Goal: Information Seeking & Learning: Learn about a topic

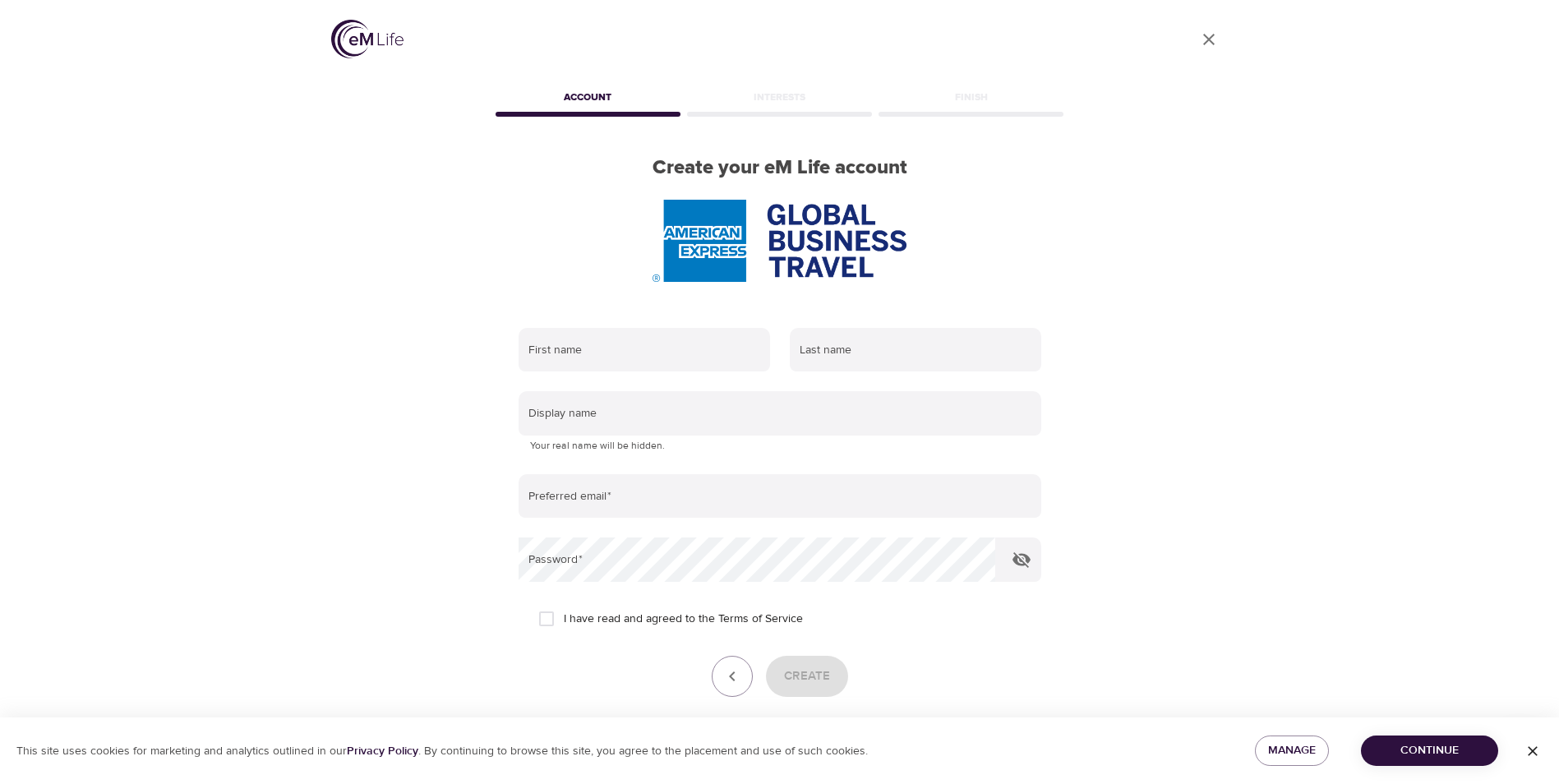
click at [581, 92] on div "Account" at bounding box center [588, 100] width 191 height 33
click at [654, 352] on input "text" at bounding box center [644, 350] width 251 height 44
type input "Iris"
type input "[PERSON_NAME]"
type input "[EMAIL_ADDRESS][PERSON_NAME][DOMAIN_NAME]"
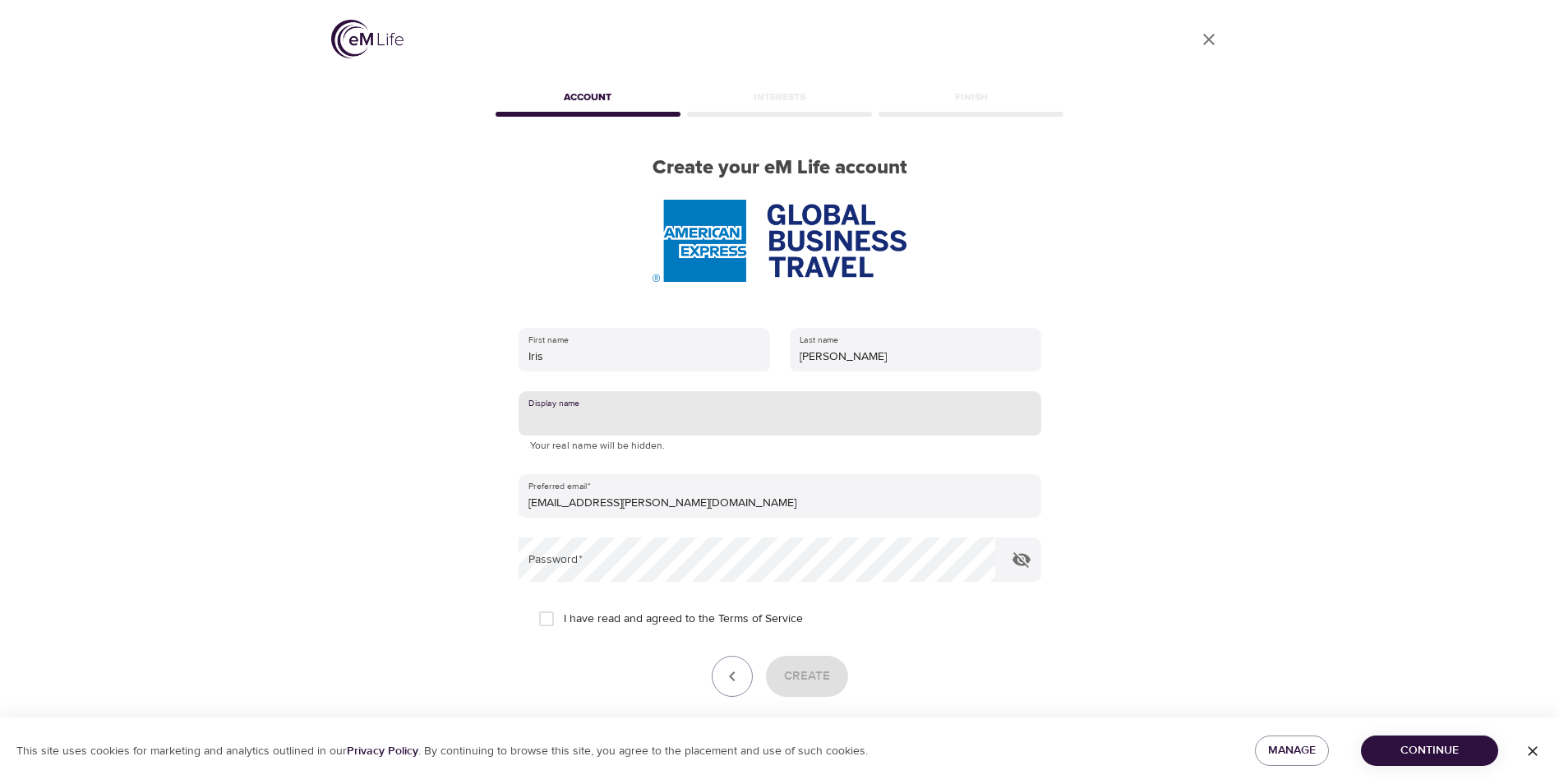
click at [667, 425] on input "text" at bounding box center [780, 413] width 522 height 44
click at [544, 620] on input "I have read and agreed to the Terms of Service" at bounding box center [546, 618] width 35 height 35
checkbox input "true"
click at [617, 411] on input "text" at bounding box center [780, 413] width 522 height 44
type input "Iris"
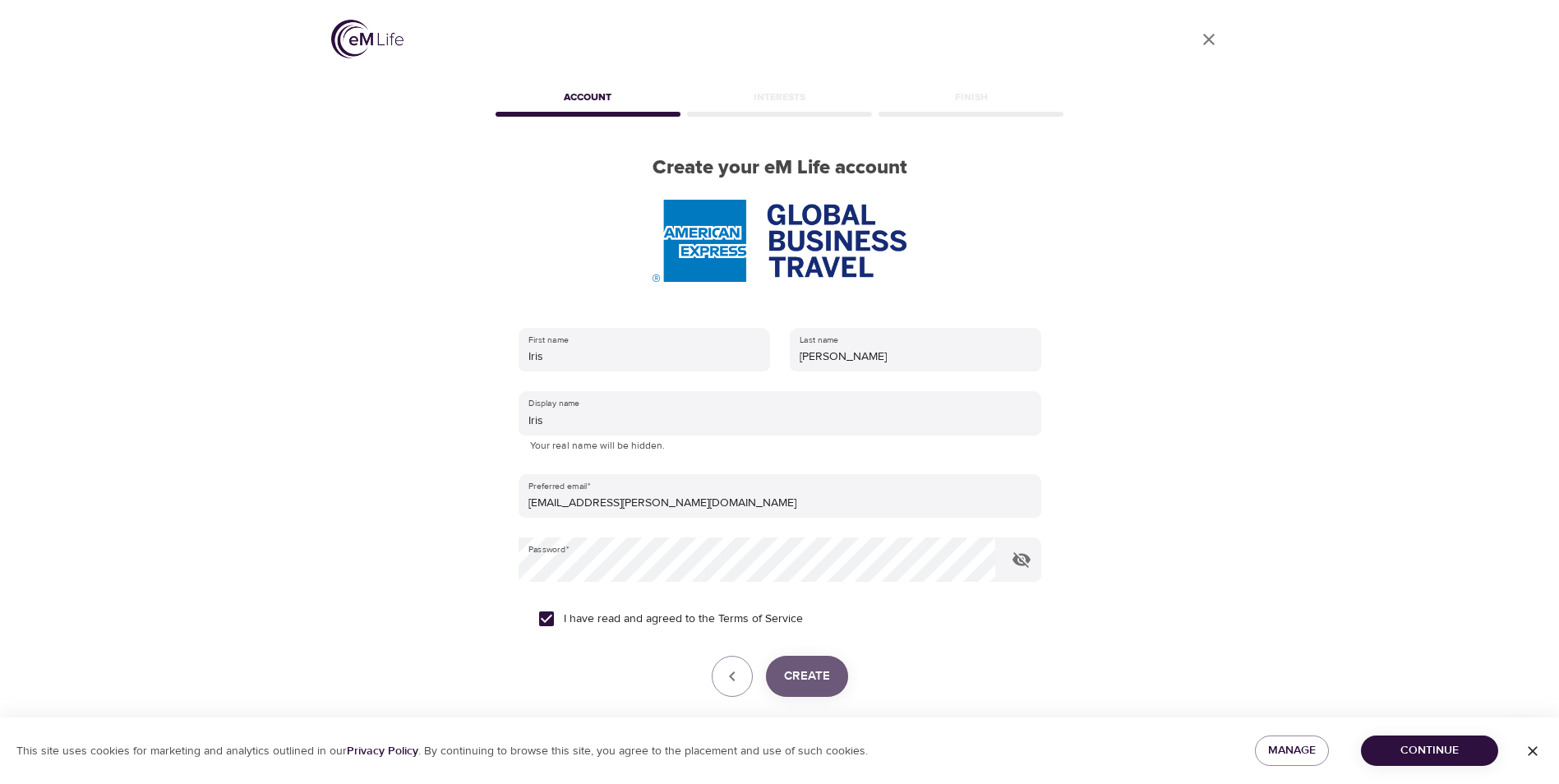
click at [809, 685] on span "Create" at bounding box center [807, 676] width 46 height 21
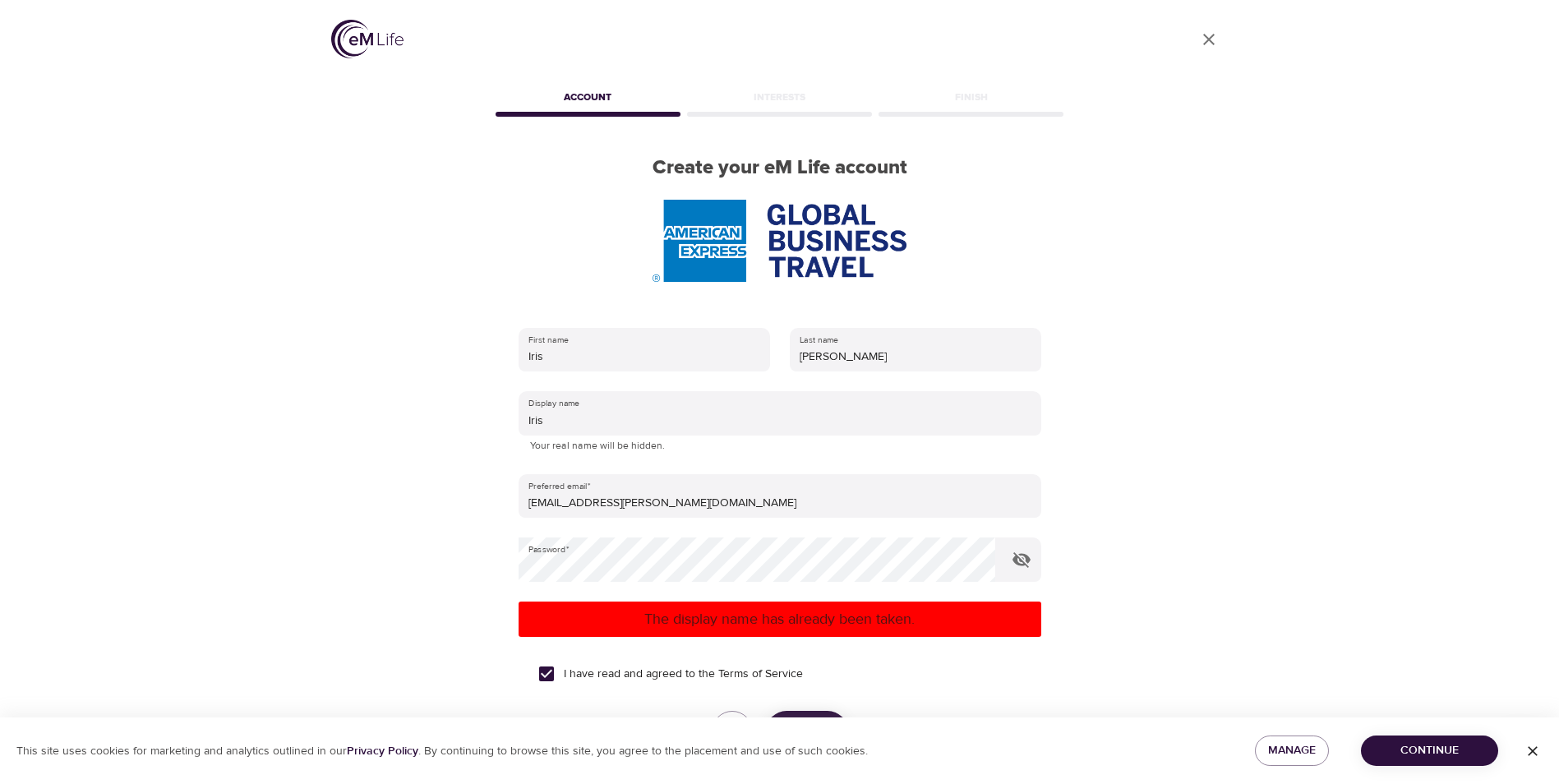
click at [1420, 747] on span "Continue" at bounding box center [1429, 749] width 111 height 20
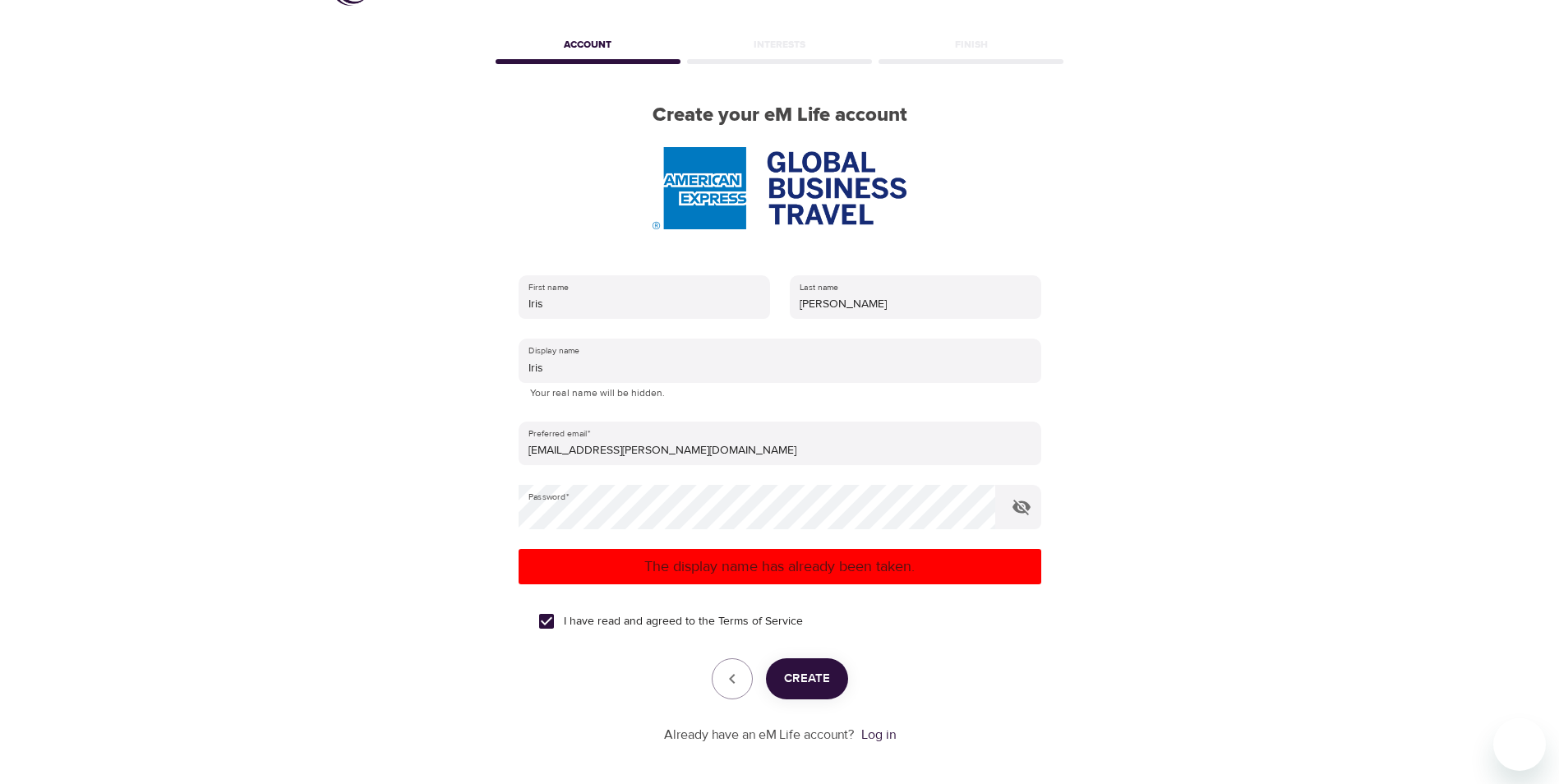
scroll to position [124, 0]
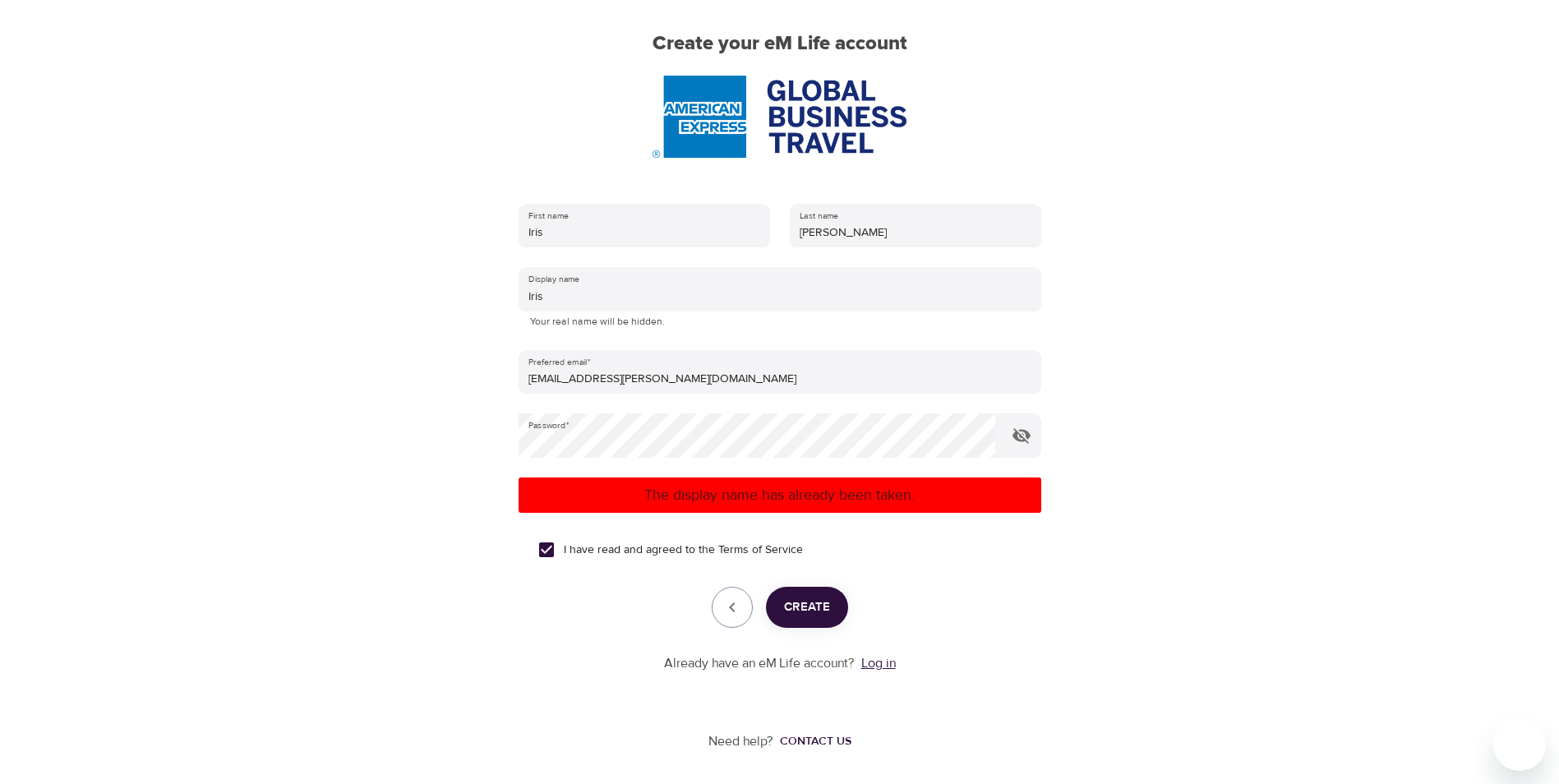
click at [883, 664] on link "Log in" at bounding box center [878, 663] width 35 height 17
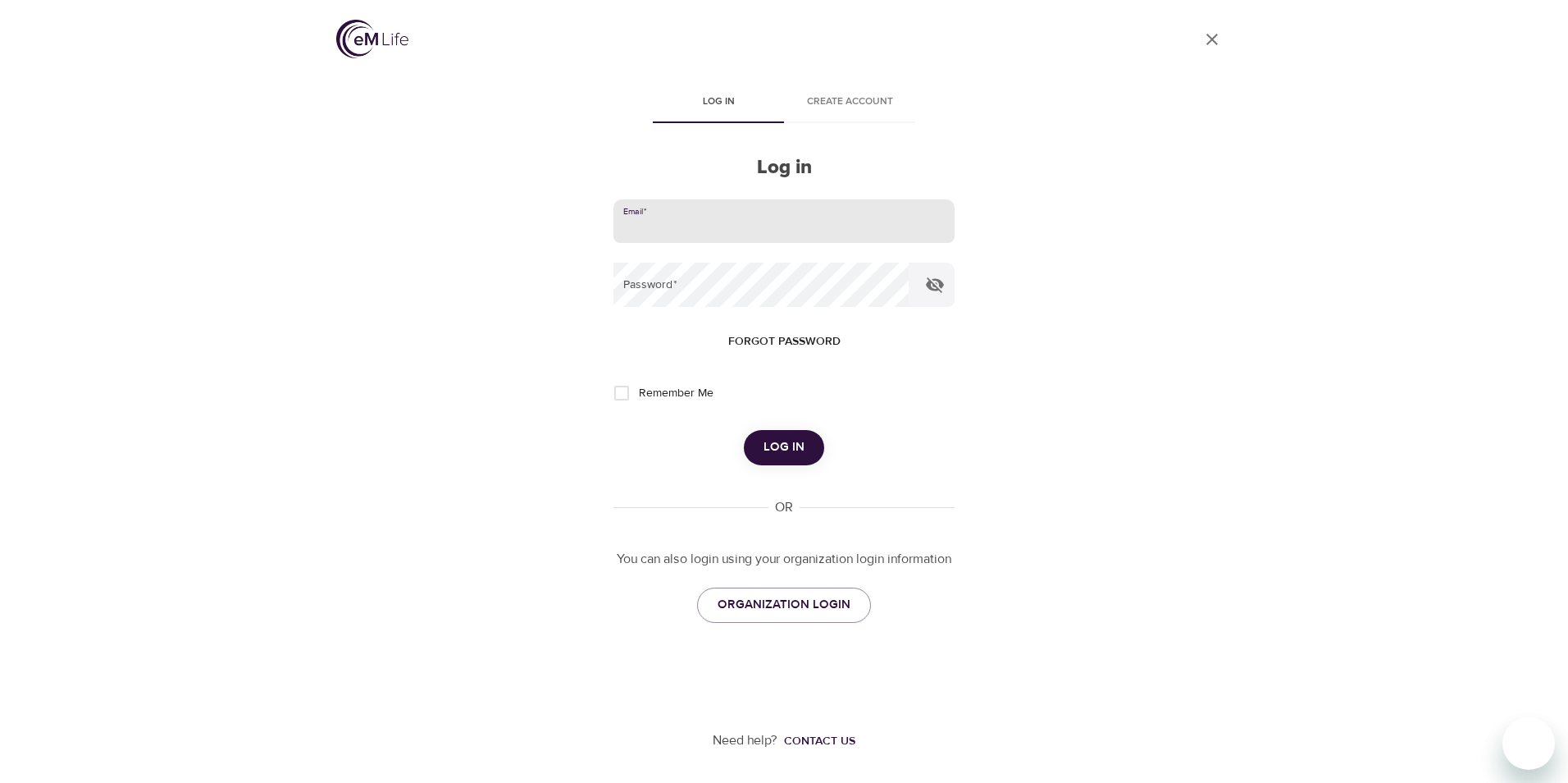
click at [739, 224] on input "email" at bounding box center [784, 222] width 341 height 44
type input "[EMAIL_ADDRESS][PERSON_NAME][DOMAIN_NAME]"
click at [617, 394] on input "Remember Me" at bounding box center [621, 392] width 34 height 34
checkbox input "true"
click at [785, 448] on span "Log in" at bounding box center [784, 447] width 41 height 21
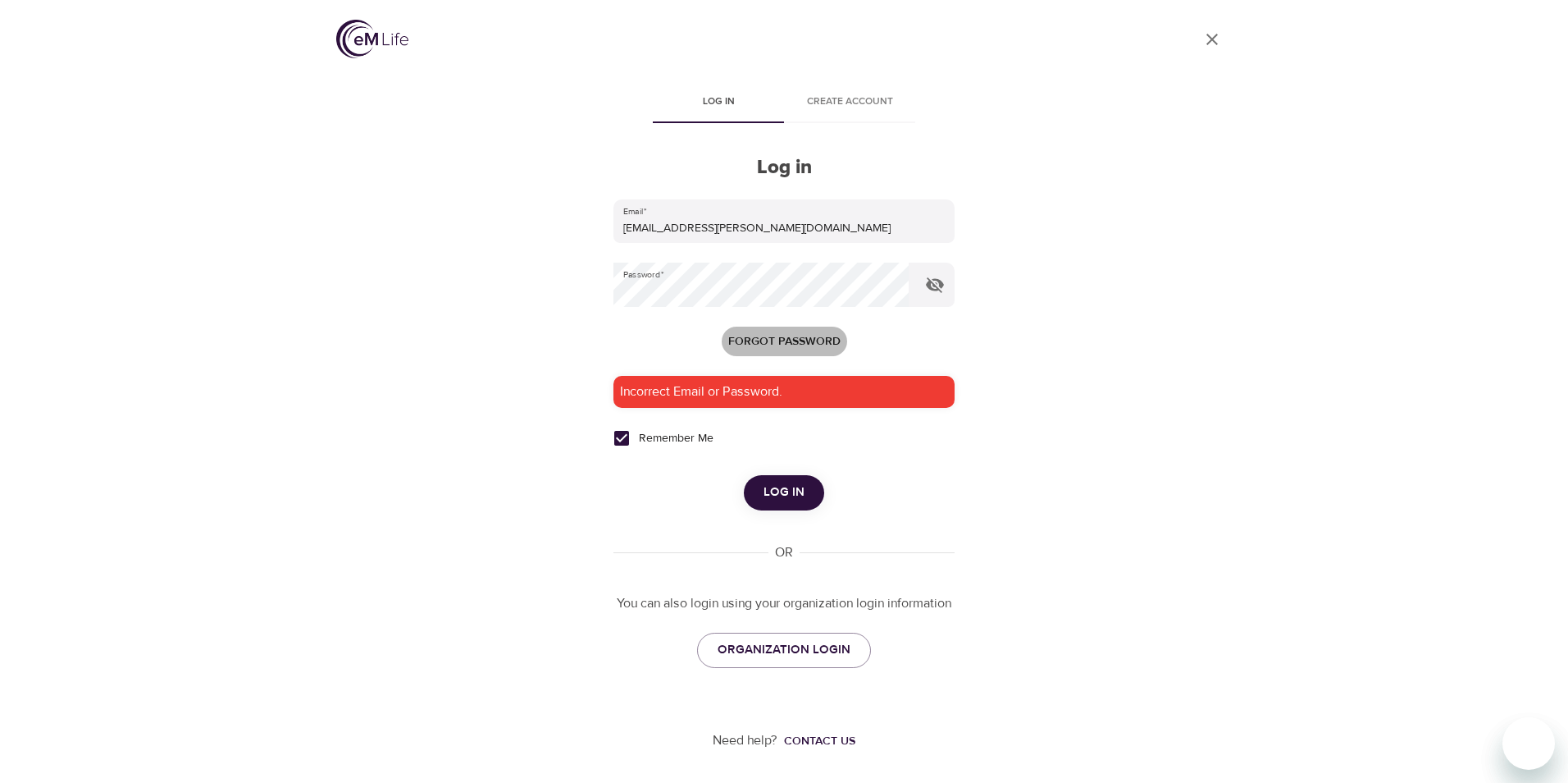
click at [792, 341] on span "Forgot password" at bounding box center [784, 341] width 112 height 20
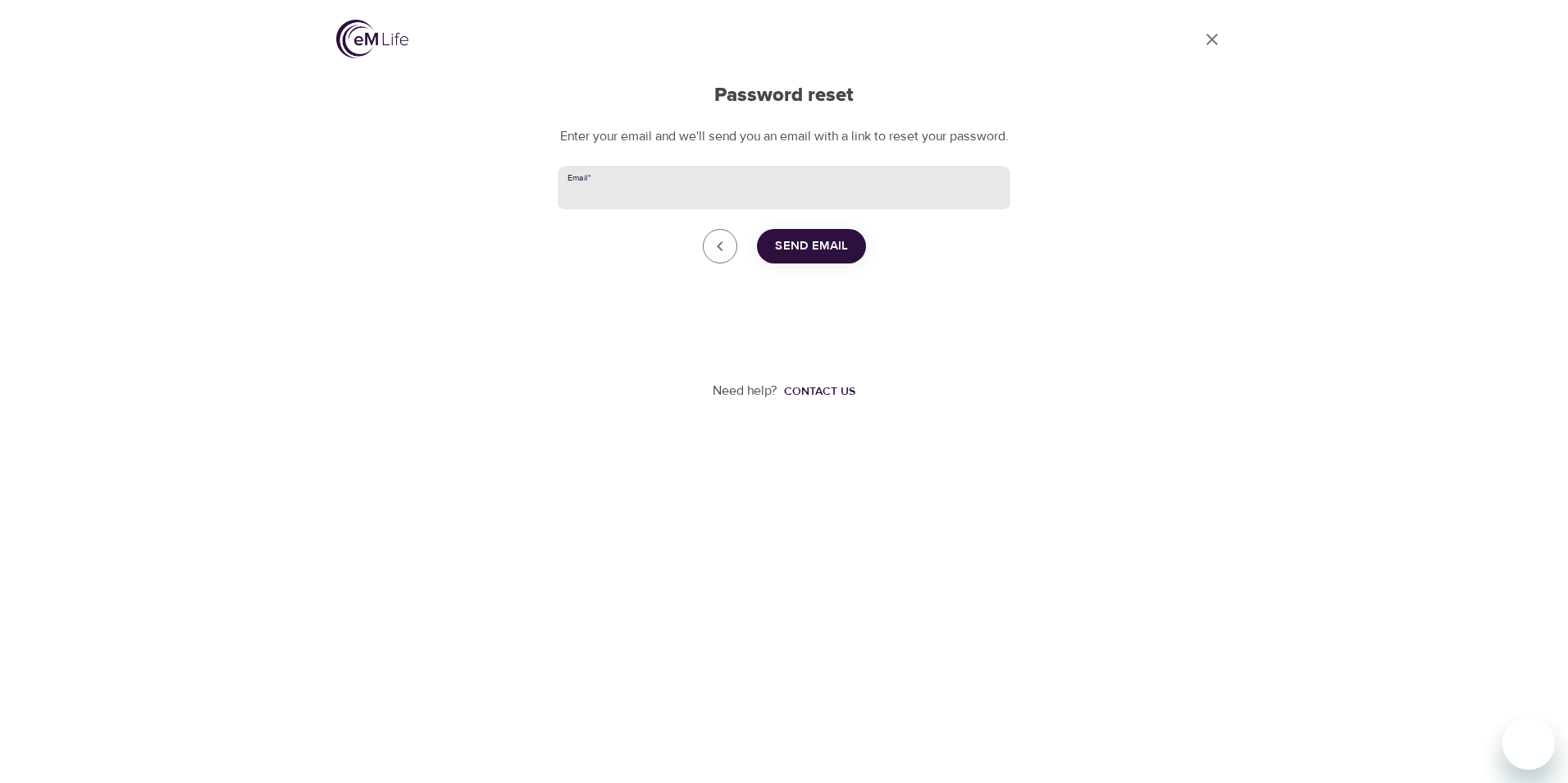
click at [723, 188] on input "Email   *" at bounding box center [784, 188] width 452 height 44
type input "[EMAIL_ADDRESS][PERSON_NAME][DOMAIN_NAME]"
click at [797, 257] on span "Send Email" at bounding box center [811, 246] width 73 height 21
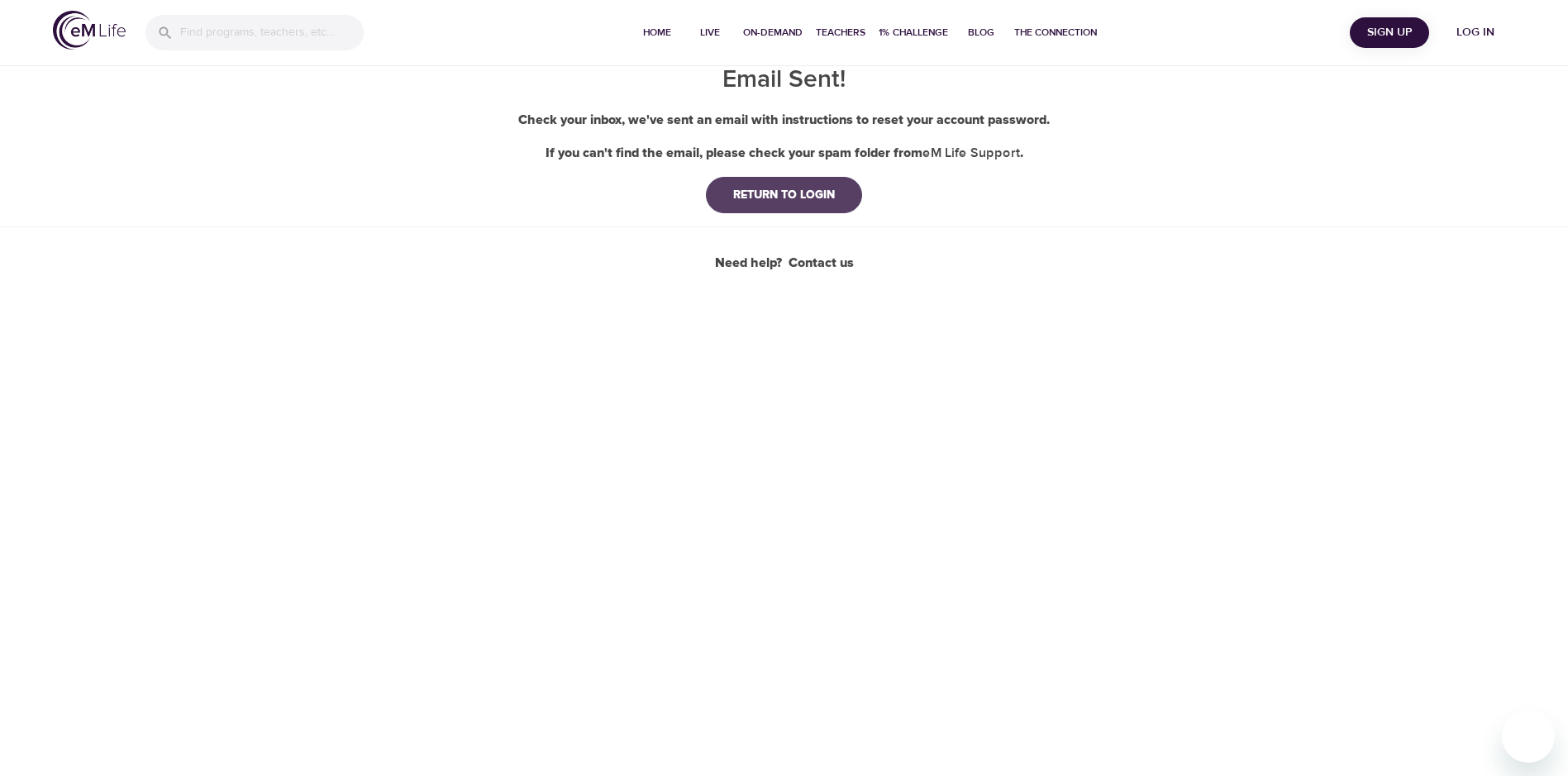
click at [792, 189] on div "RETURN TO LOGIN" at bounding box center [784, 195] width 128 height 17
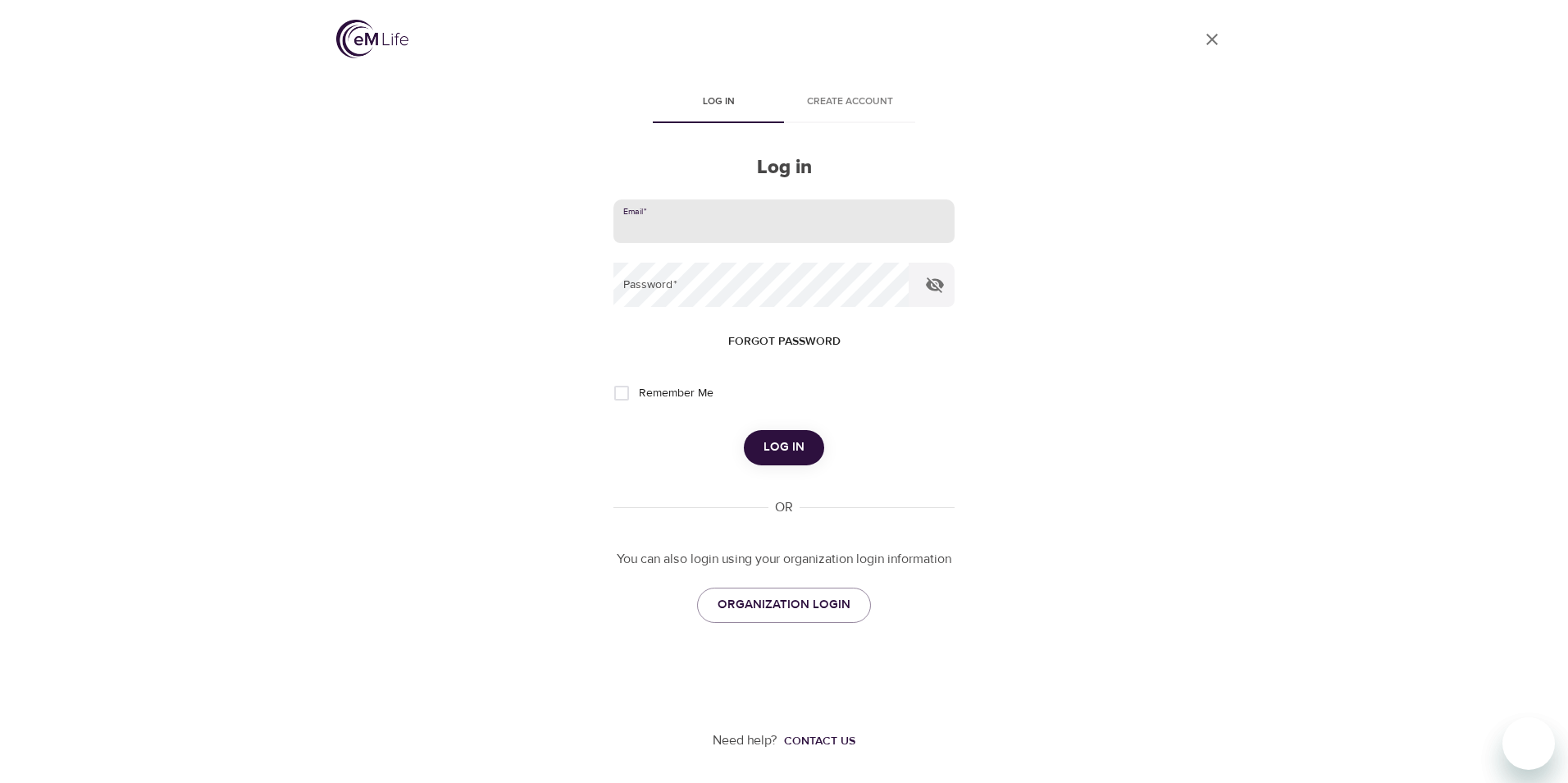
click at [715, 224] on input "email" at bounding box center [784, 222] width 341 height 44
type input "IRISROMA2001@YAHOO.COM"
click at [764, 344] on span "Forgot password" at bounding box center [784, 341] width 112 height 20
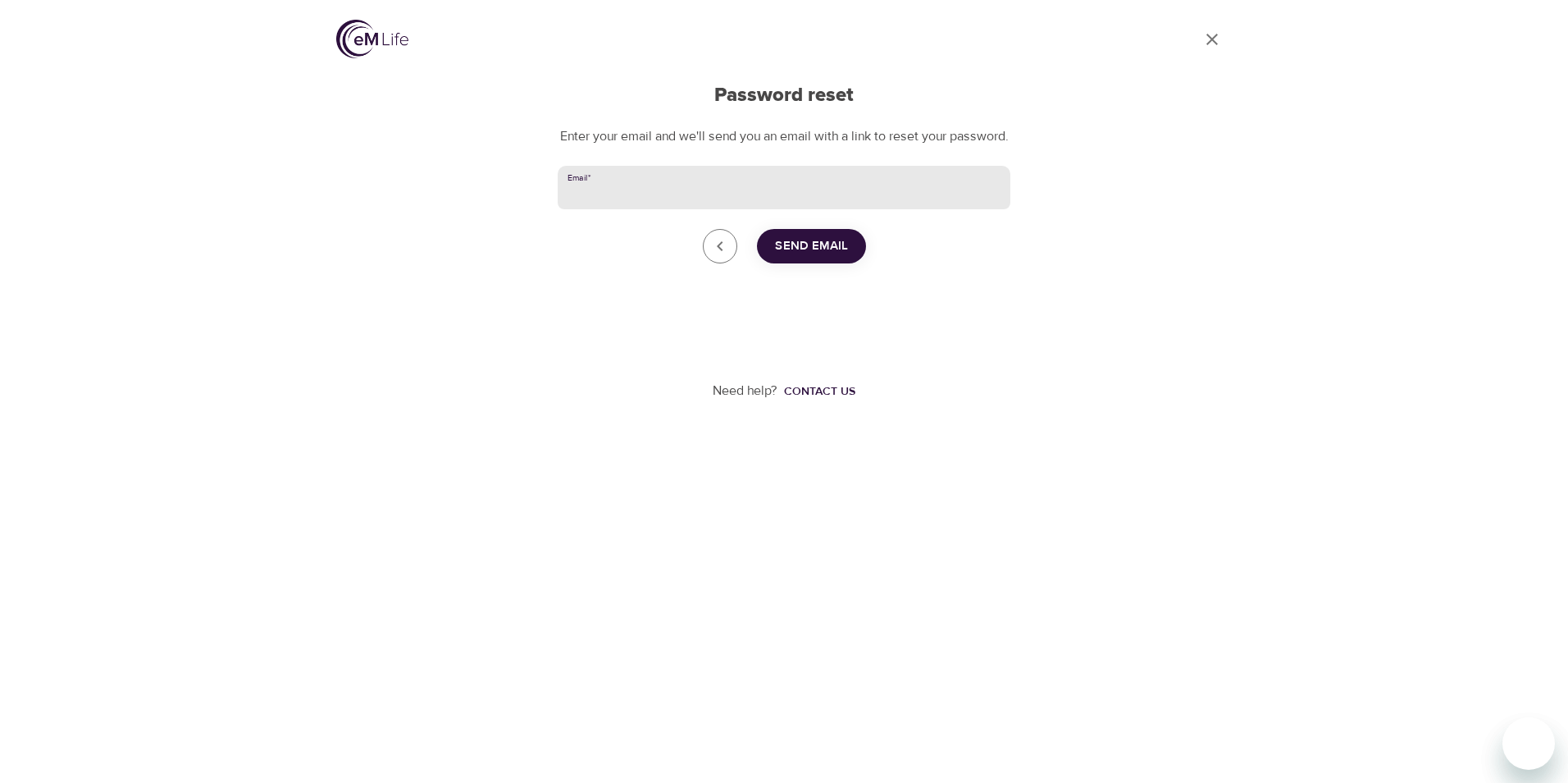
click at [689, 209] on input "Email   *" at bounding box center [784, 188] width 452 height 44
type input "IRISROMA2001@YAHOO.COM"
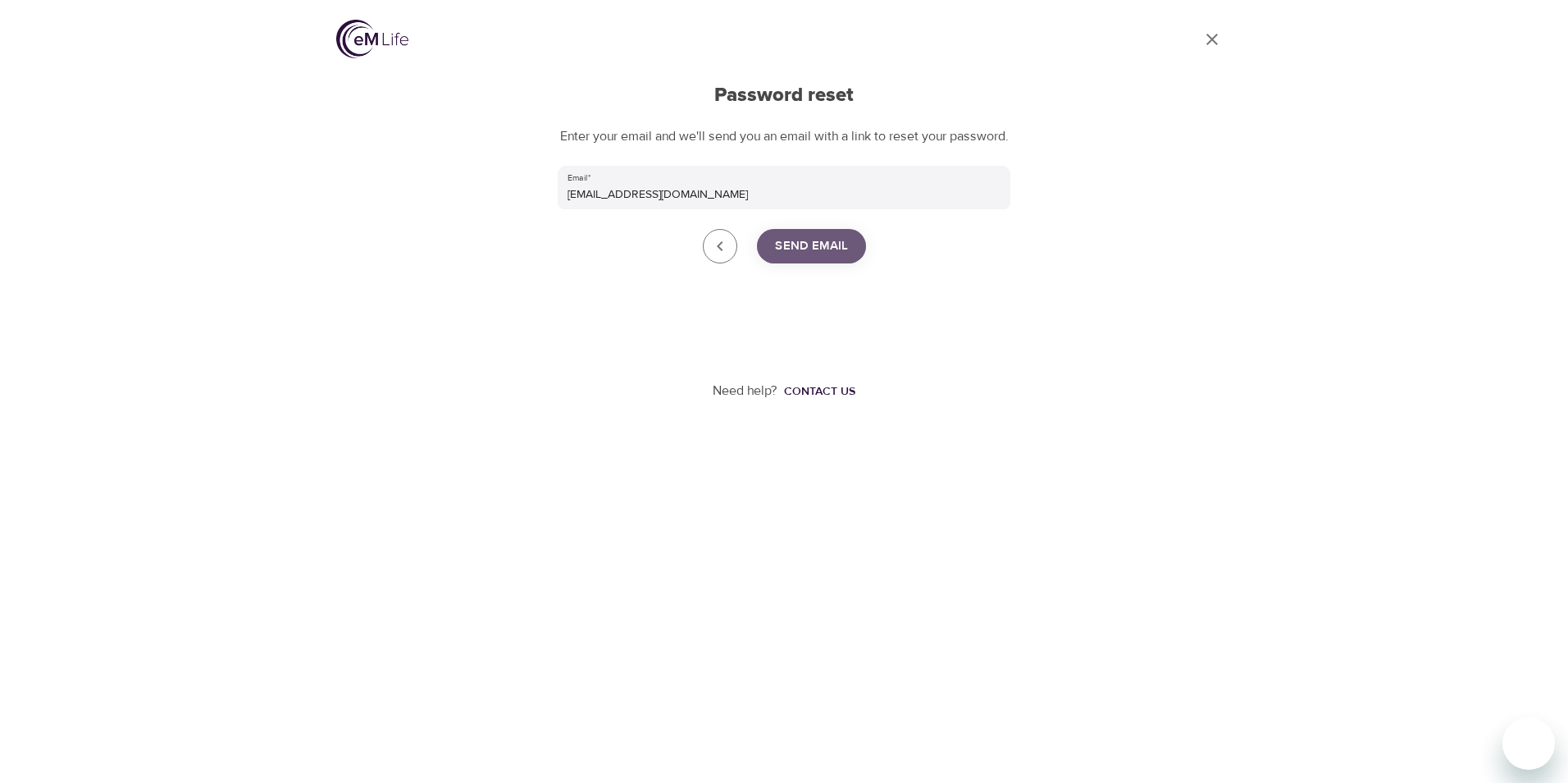
click at [805, 257] on span "Send Email" at bounding box center [811, 246] width 73 height 21
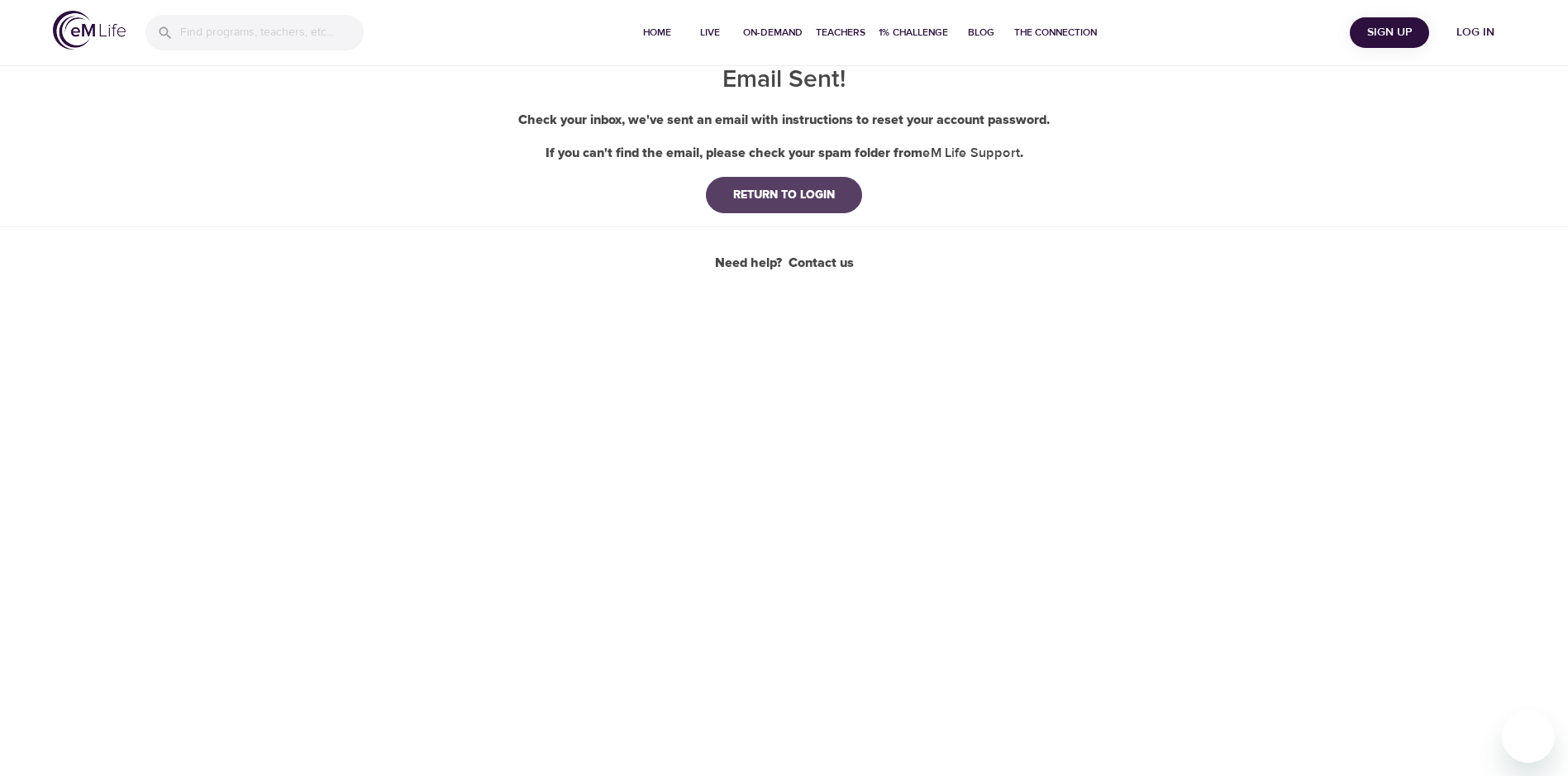
click at [776, 199] on div "RETURN TO LOGIN" at bounding box center [784, 195] width 128 height 17
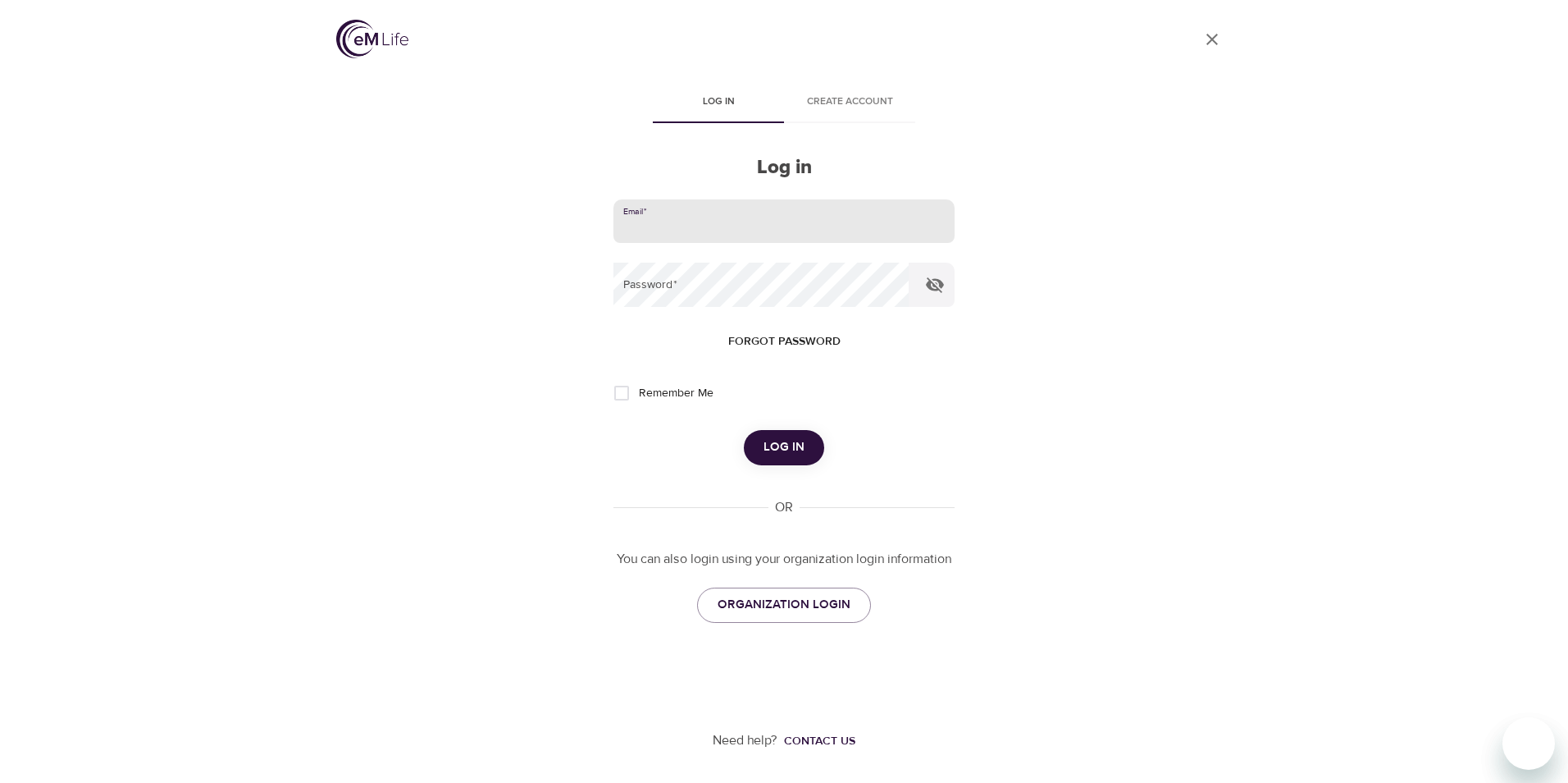
click at [757, 218] on input "email" at bounding box center [784, 222] width 341 height 44
type input "IRISROMA2001@YAHOO.COM"
click at [632, 394] on input "Remember Me" at bounding box center [621, 392] width 34 height 34
checkbox input "true"
click at [796, 447] on span "Log in" at bounding box center [784, 447] width 41 height 21
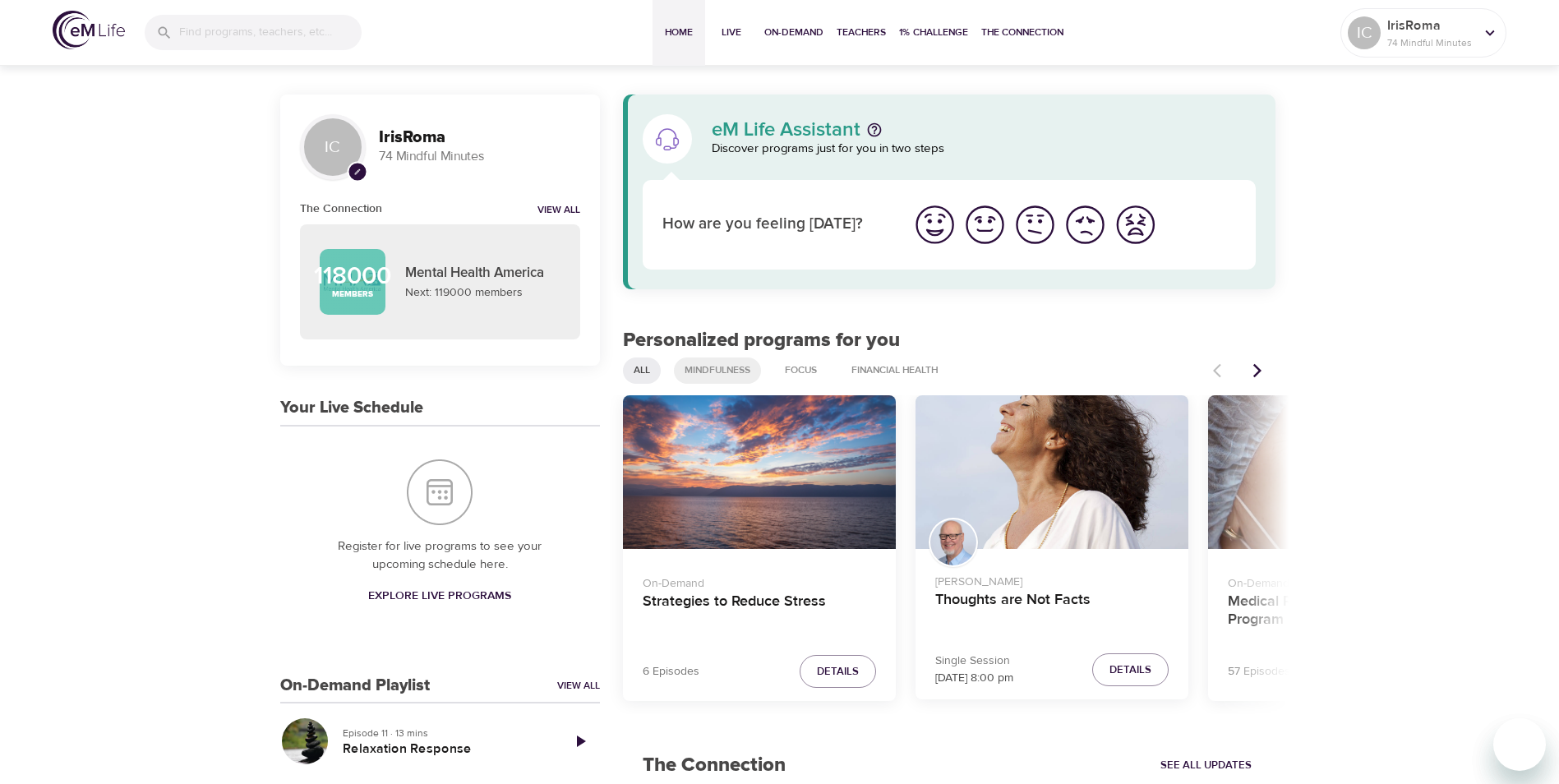
click at [707, 370] on span "Mindfulness" at bounding box center [717, 370] width 86 height 14
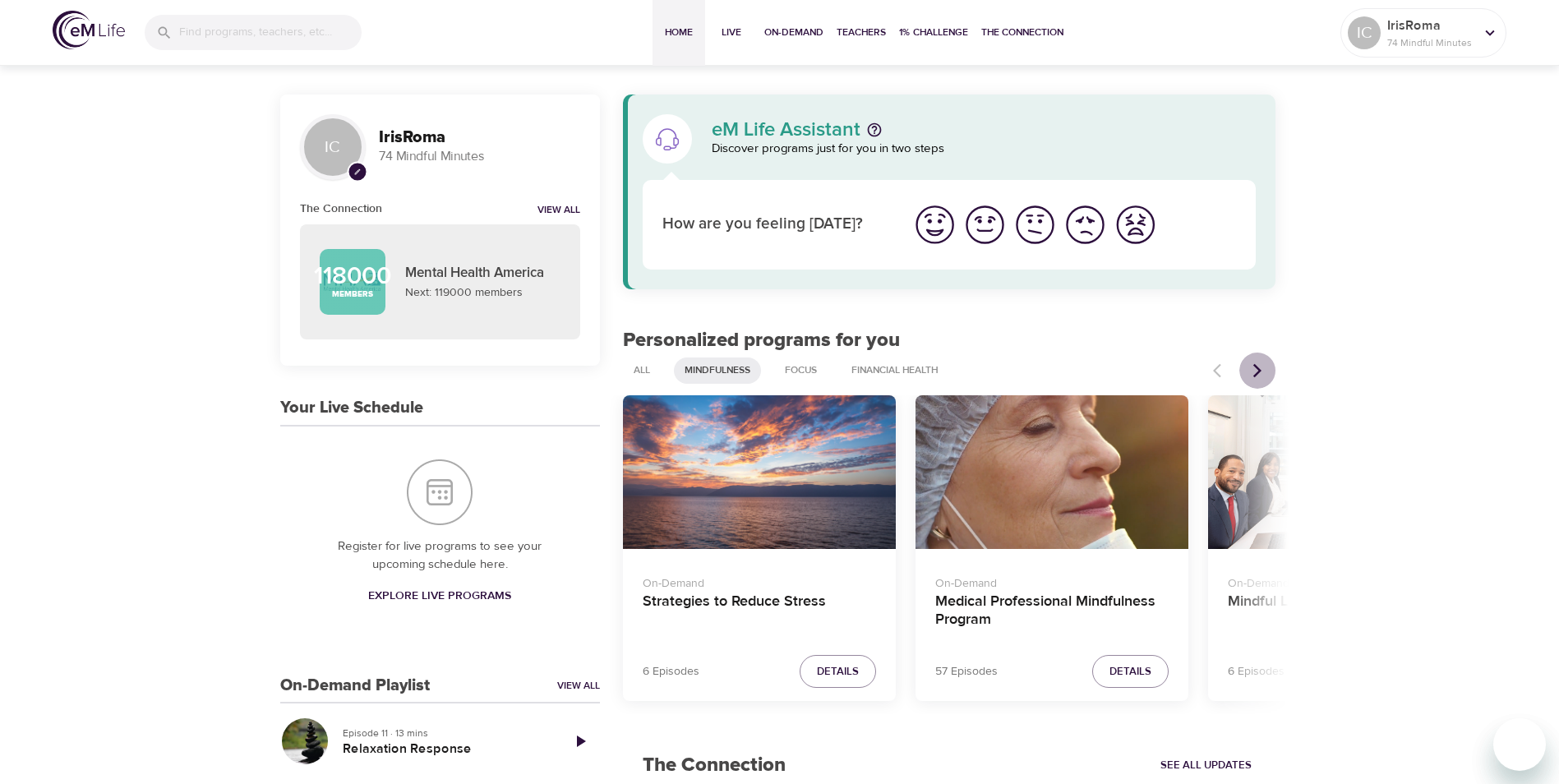
click at [1251, 376] on icon "Next items" at bounding box center [1257, 370] width 17 height 17
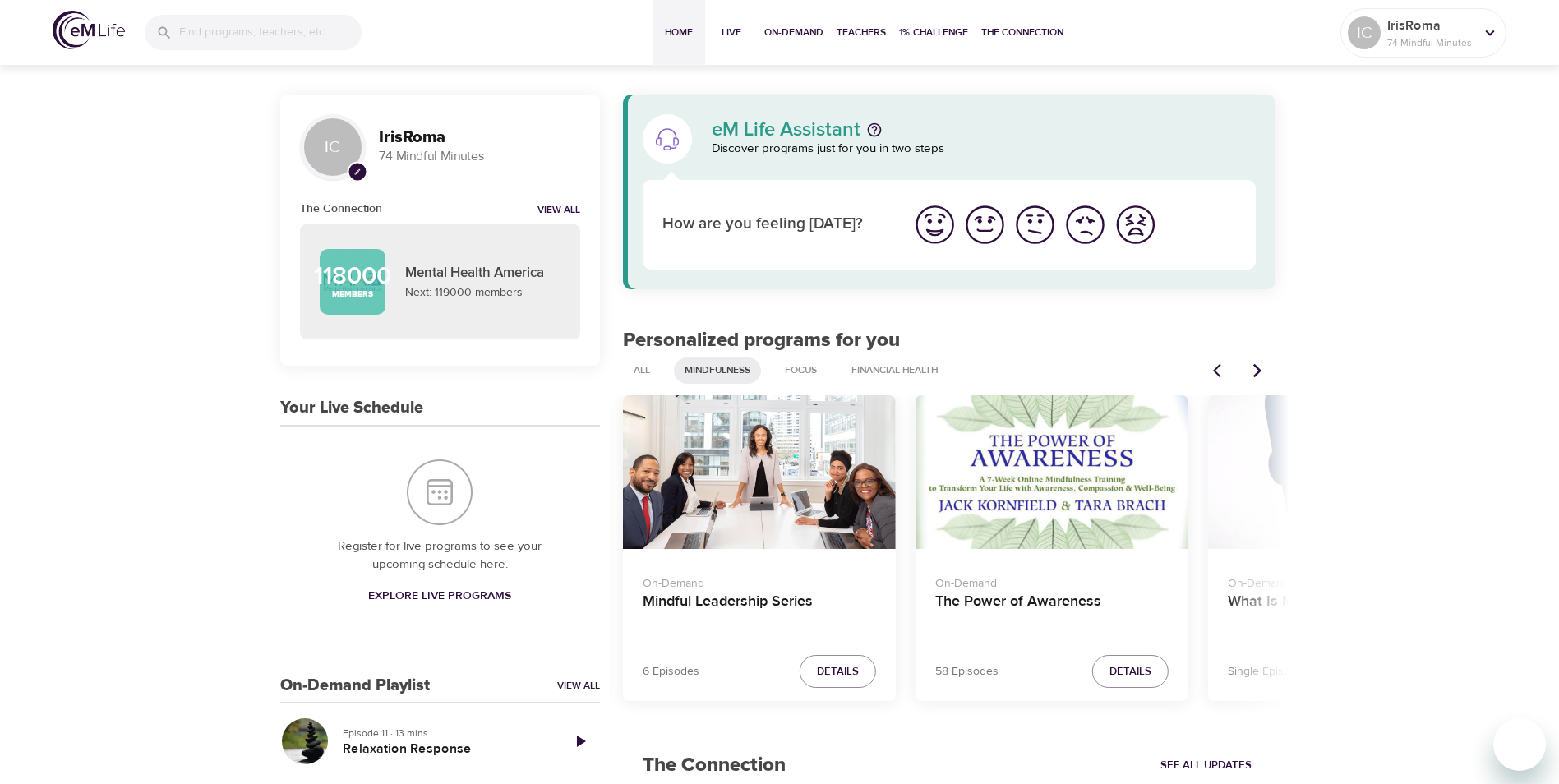
click at [1251, 376] on icon "Next items" at bounding box center [1257, 370] width 17 height 17
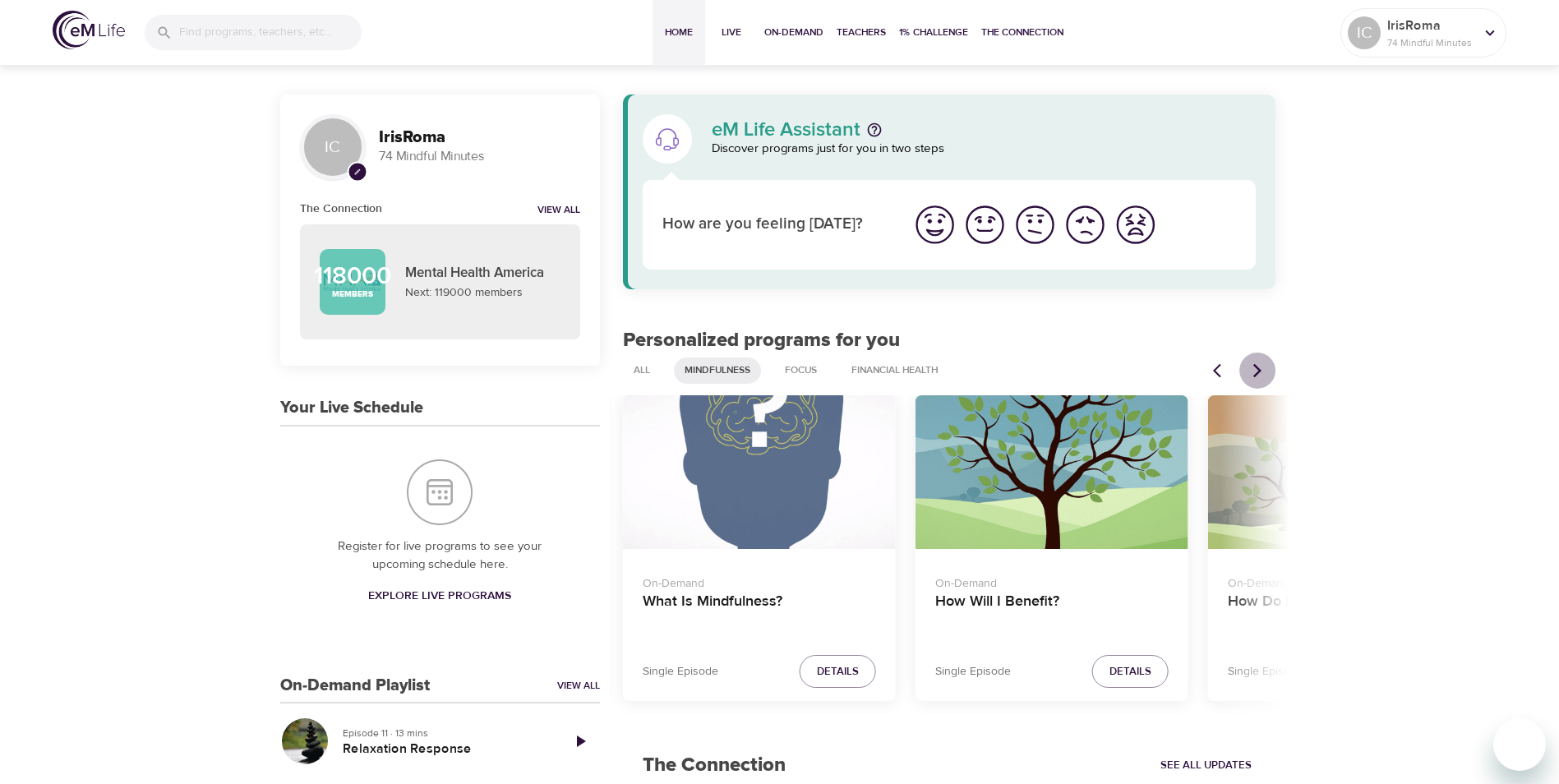
click at [1251, 376] on icon "Next items" at bounding box center [1257, 370] width 17 height 17
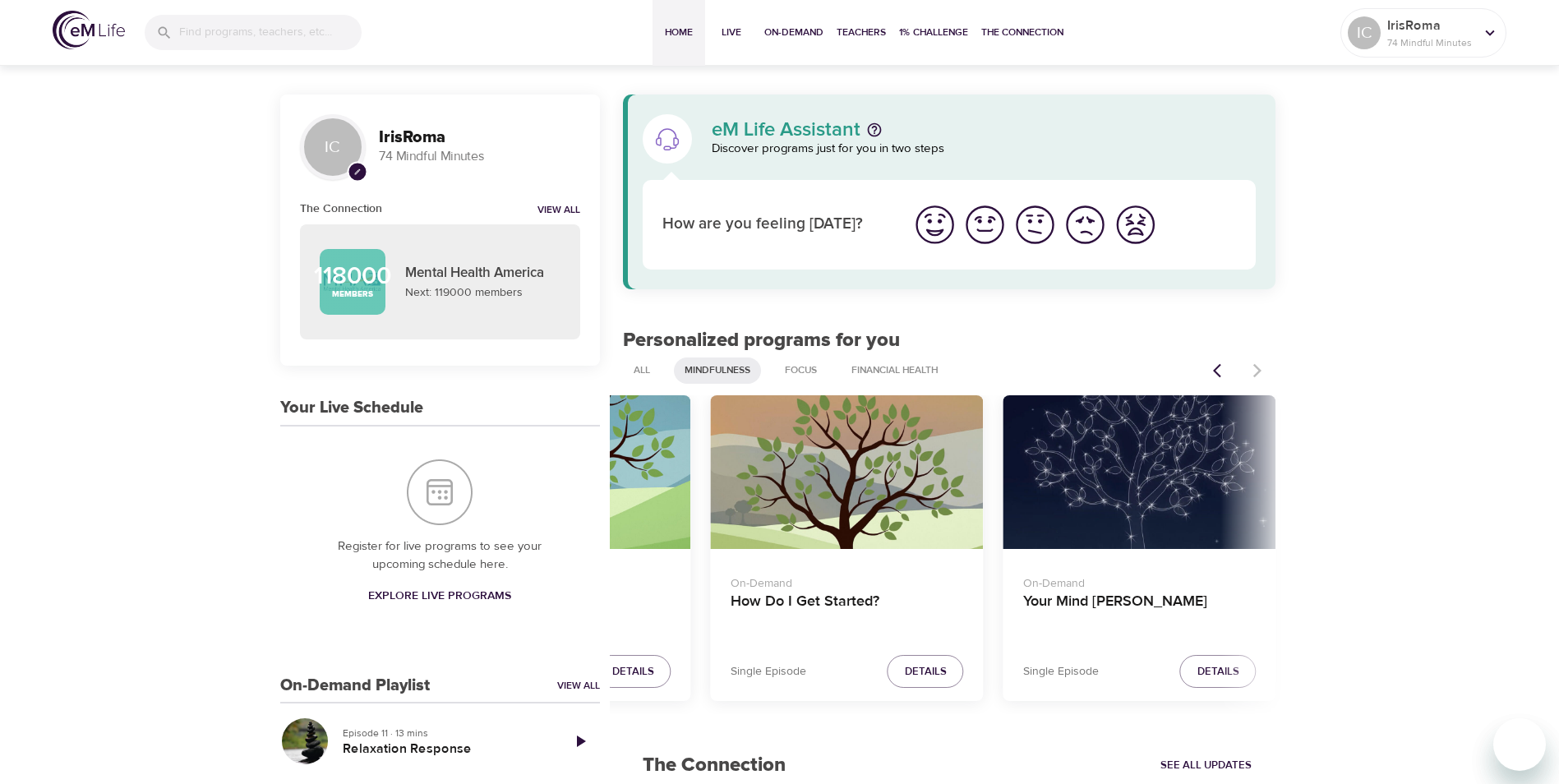
click at [1251, 376] on div at bounding box center [1239, 370] width 73 height 36
click at [1460, 42] on p "74 Mindful Minutes" at bounding box center [1431, 42] width 87 height 15
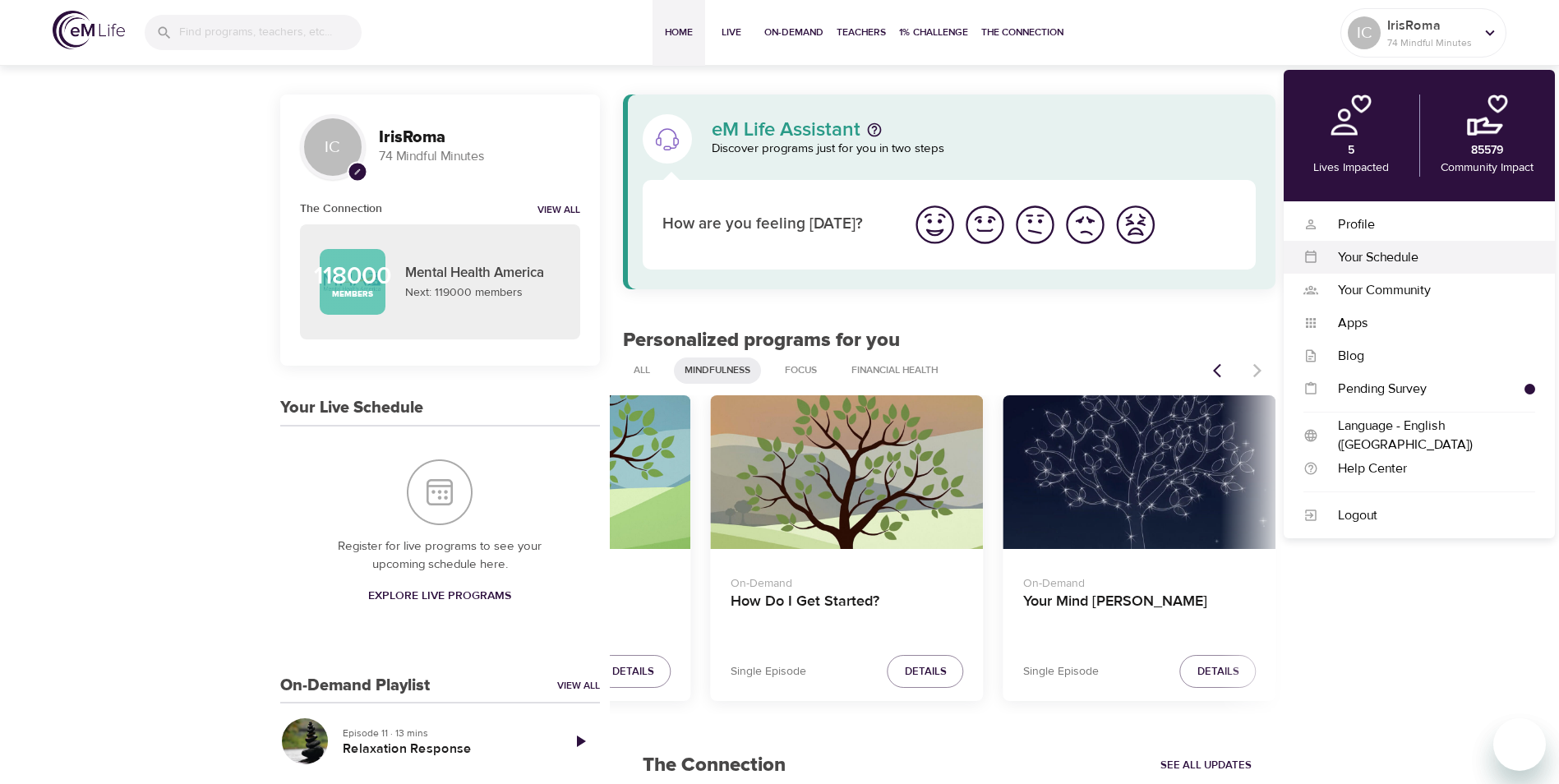
click at [1400, 252] on div "Your Schedule" at bounding box center [1426, 257] width 217 height 19
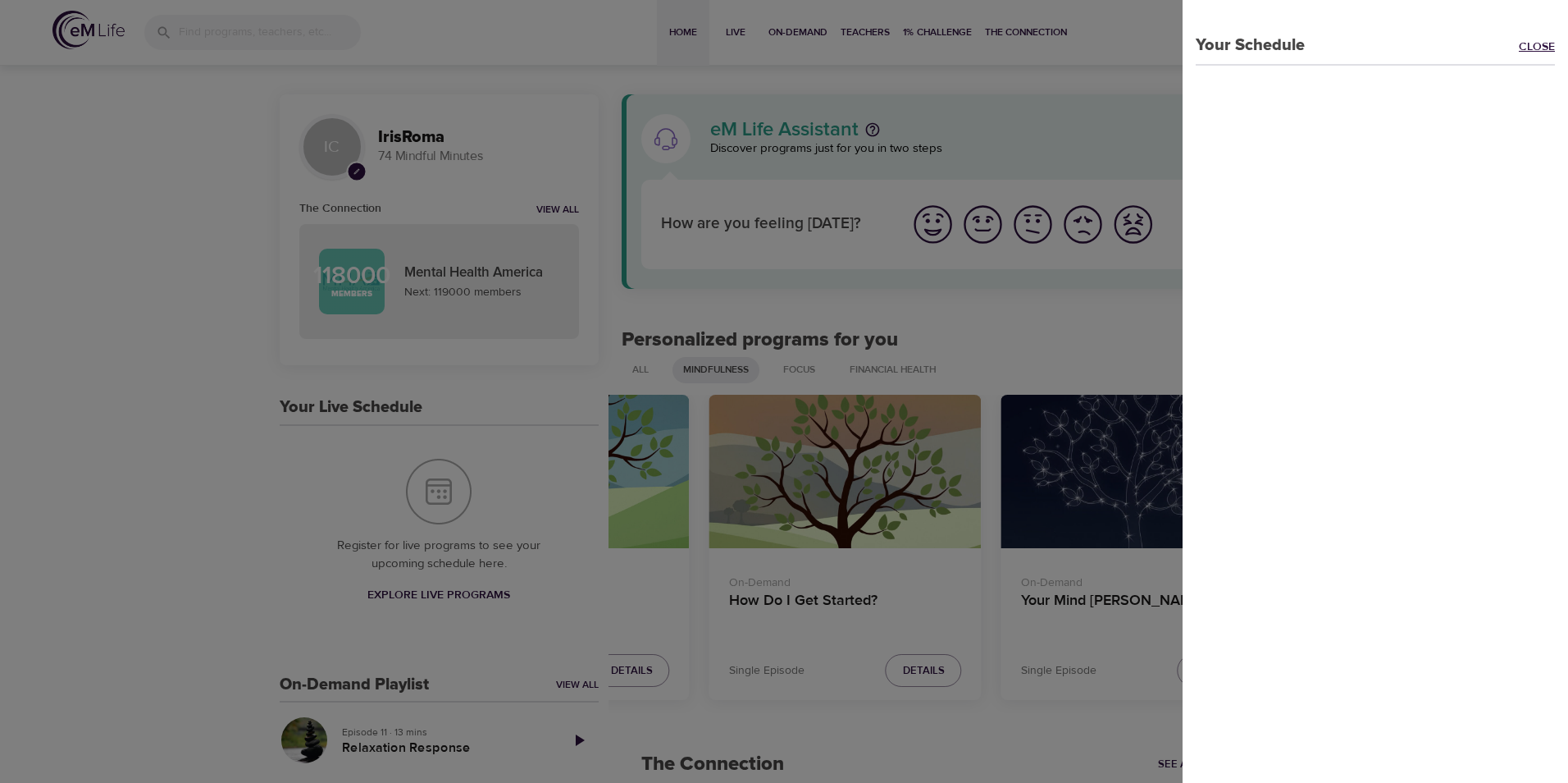
click at [1524, 46] on link "Close" at bounding box center [1543, 48] width 49 height 19
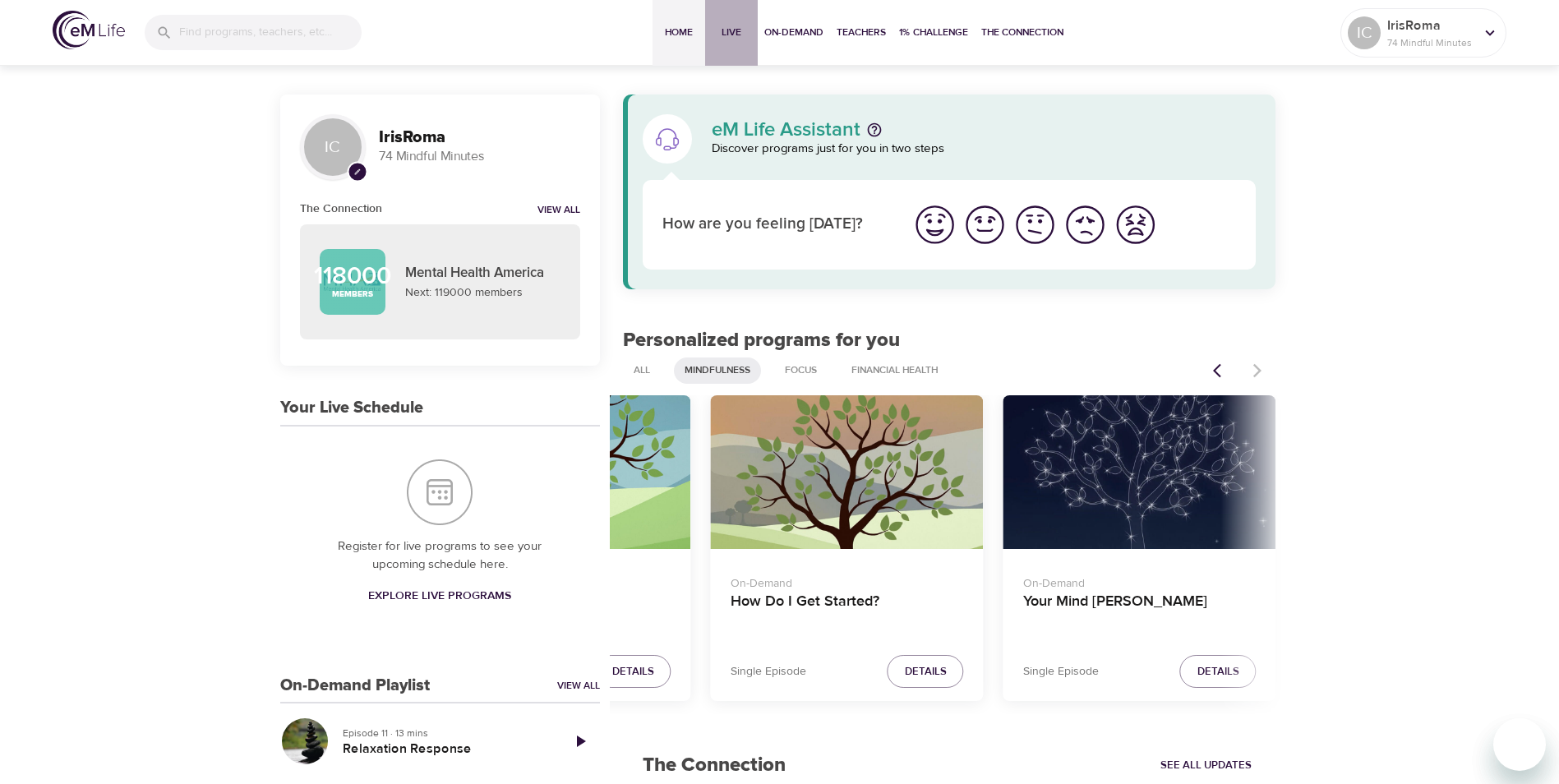
click at [730, 37] on span "Live" at bounding box center [731, 32] width 40 height 17
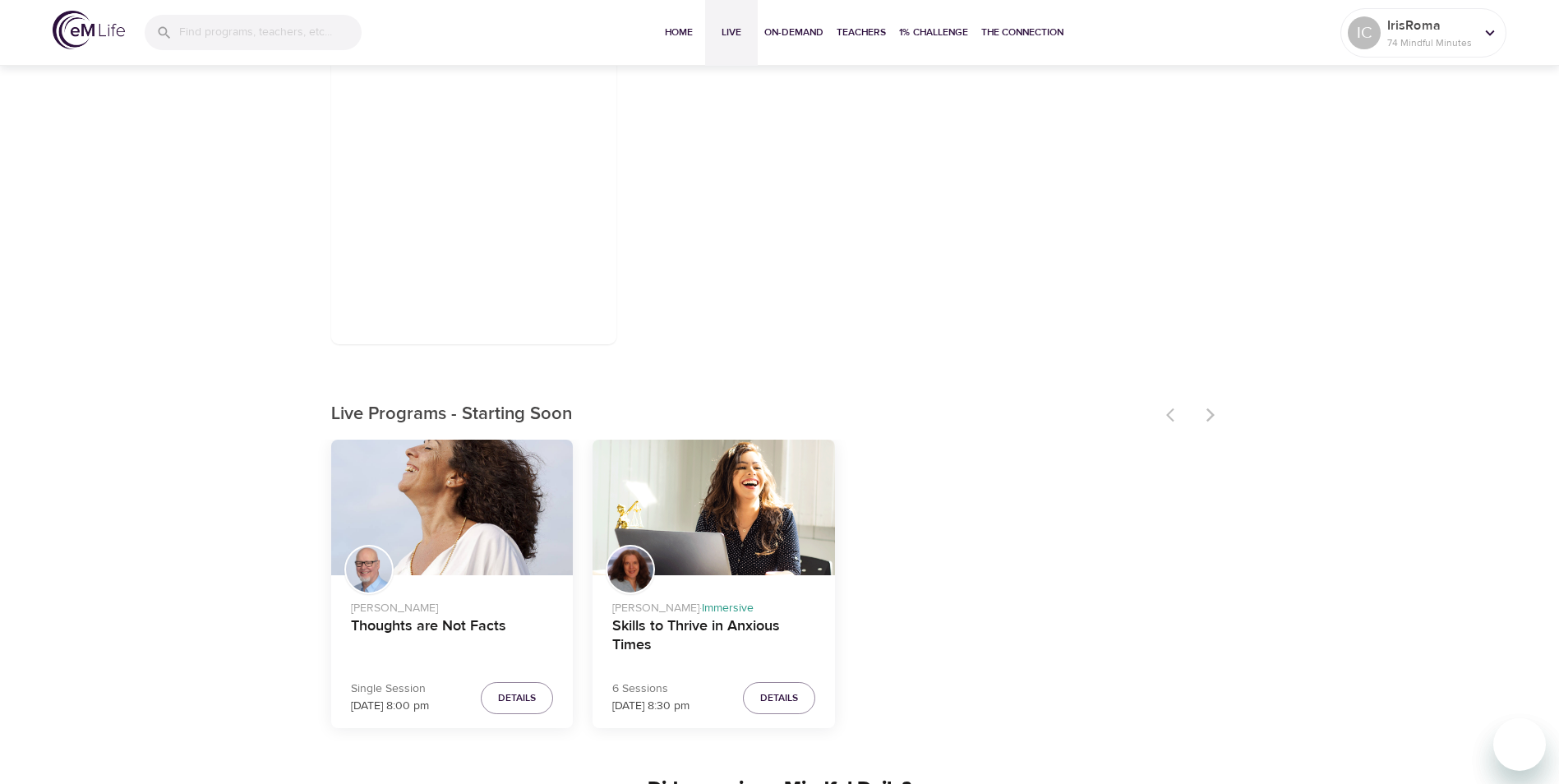
scroll to position [100, 0]
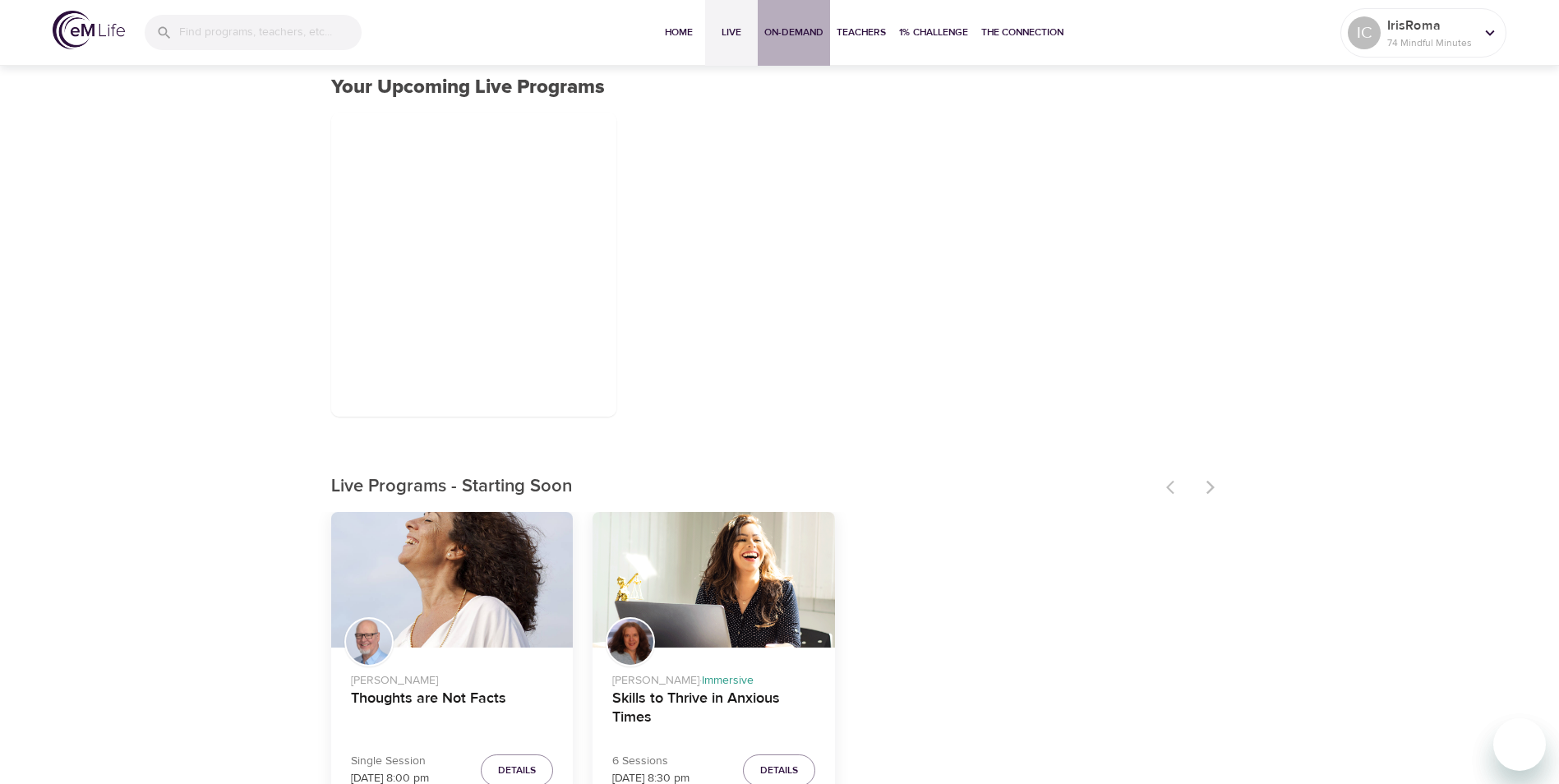
click at [805, 30] on span "On-Demand" at bounding box center [793, 32] width 59 height 17
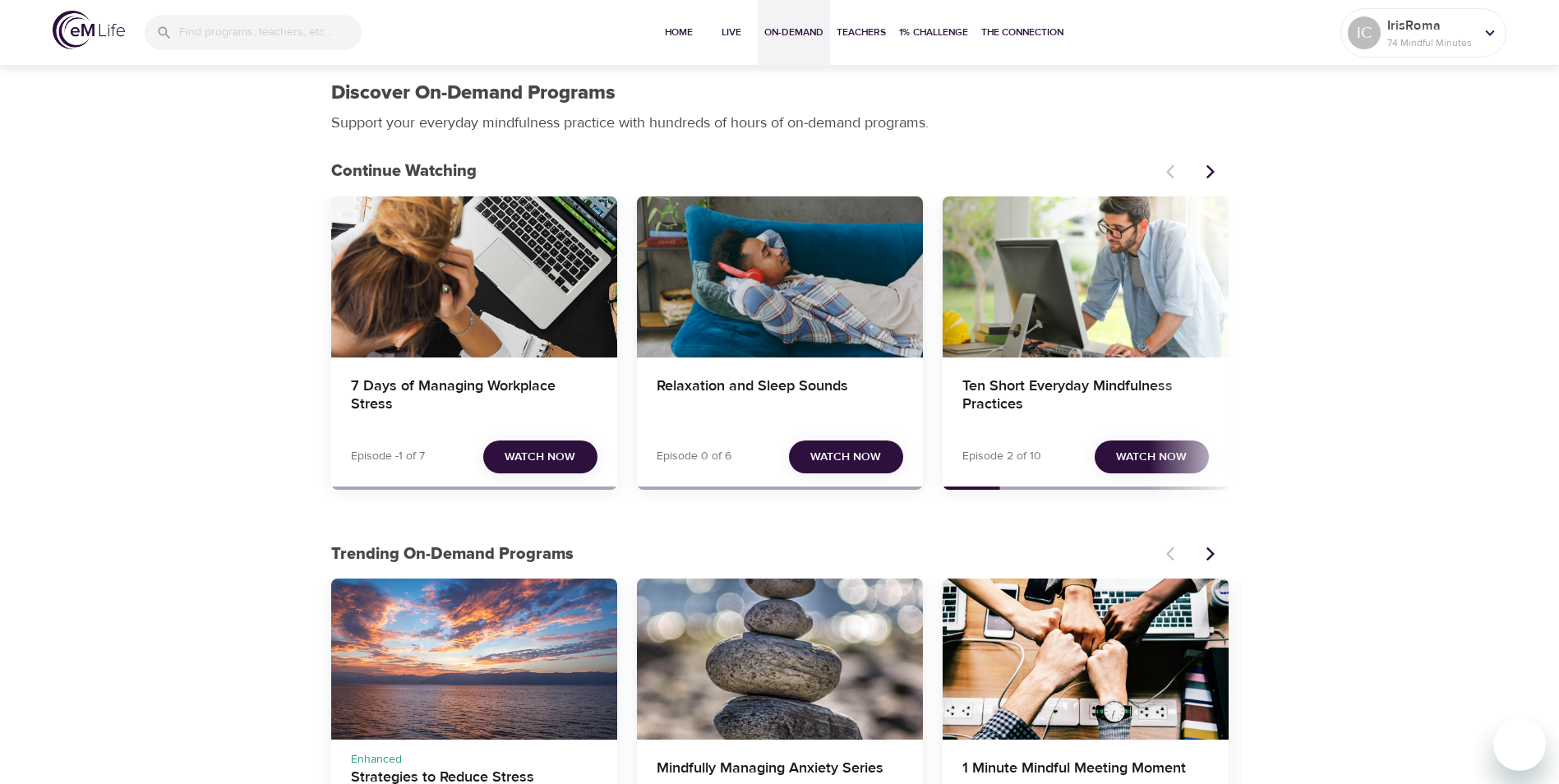
click at [1159, 457] on span "Watch Now" at bounding box center [1152, 457] width 71 height 20
